Goal: Transaction & Acquisition: Purchase product/service

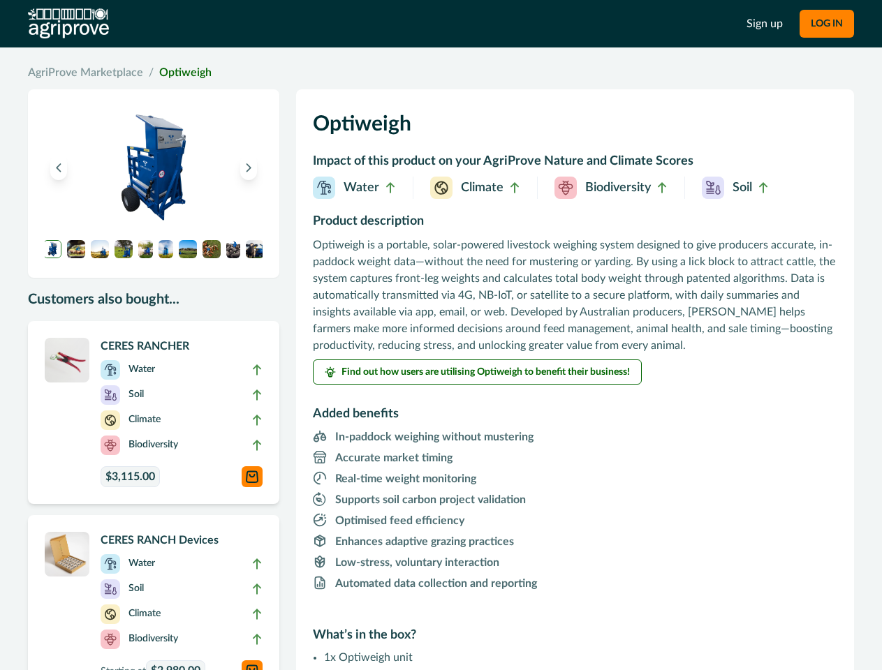
click at [441, 335] on p "Optiweigh is a portable, solar-powered livestock weighing system designed to gi…" at bounding box center [575, 295] width 524 height 117
click at [826, 24] on button "LOG IN" at bounding box center [826, 24] width 54 height 28
click at [59, 168] on icon "Previous image" at bounding box center [59, 168] width 10 height 10
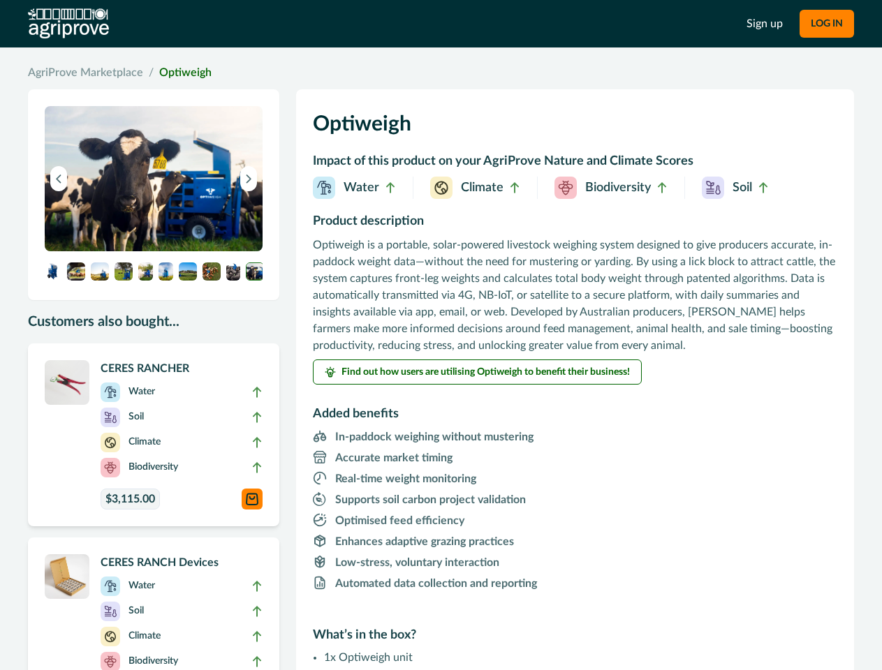
click at [249, 168] on button "Next image" at bounding box center [248, 178] width 17 height 25
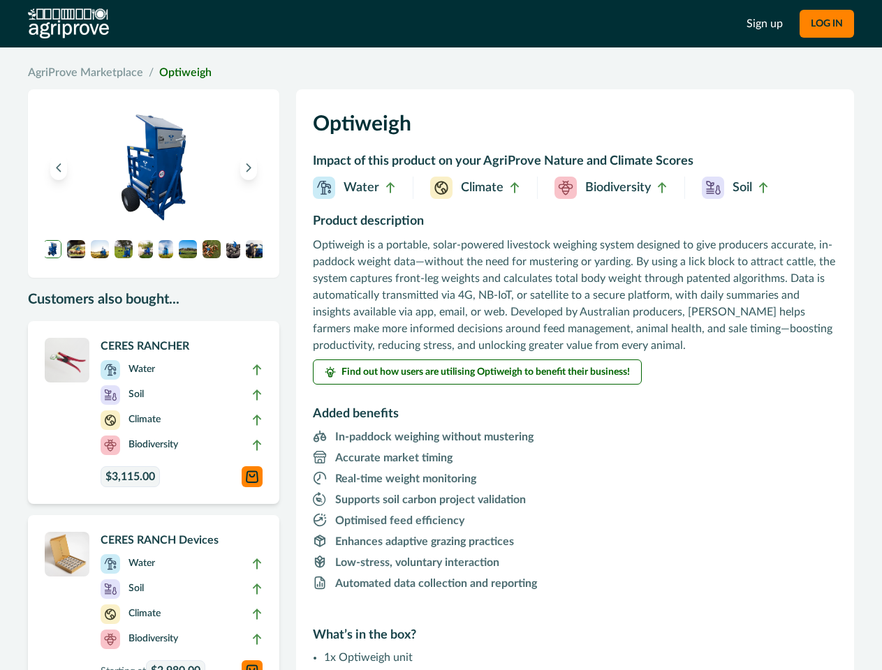
click at [52, 249] on img at bounding box center [52, 249] width 18 height 18
click at [76, 249] on img at bounding box center [76, 249] width 18 height 18
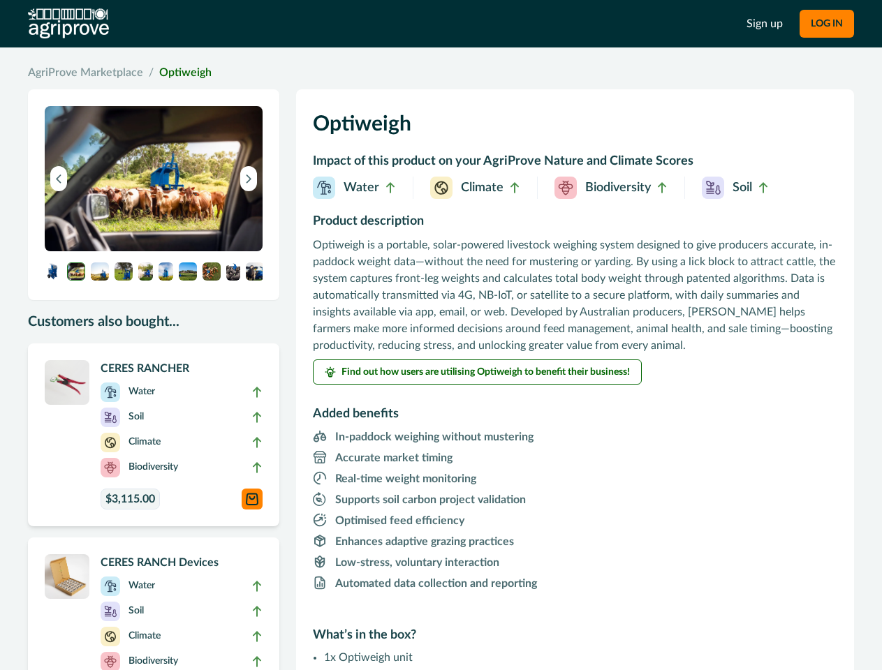
click at [100, 249] on img at bounding box center [154, 178] width 218 height 145
click at [124, 249] on img at bounding box center [154, 178] width 218 height 145
click at [145, 249] on img at bounding box center [154, 178] width 218 height 145
click at [165, 249] on img at bounding box center [154, 178] width 218 height 145
